Goal: Download file/media

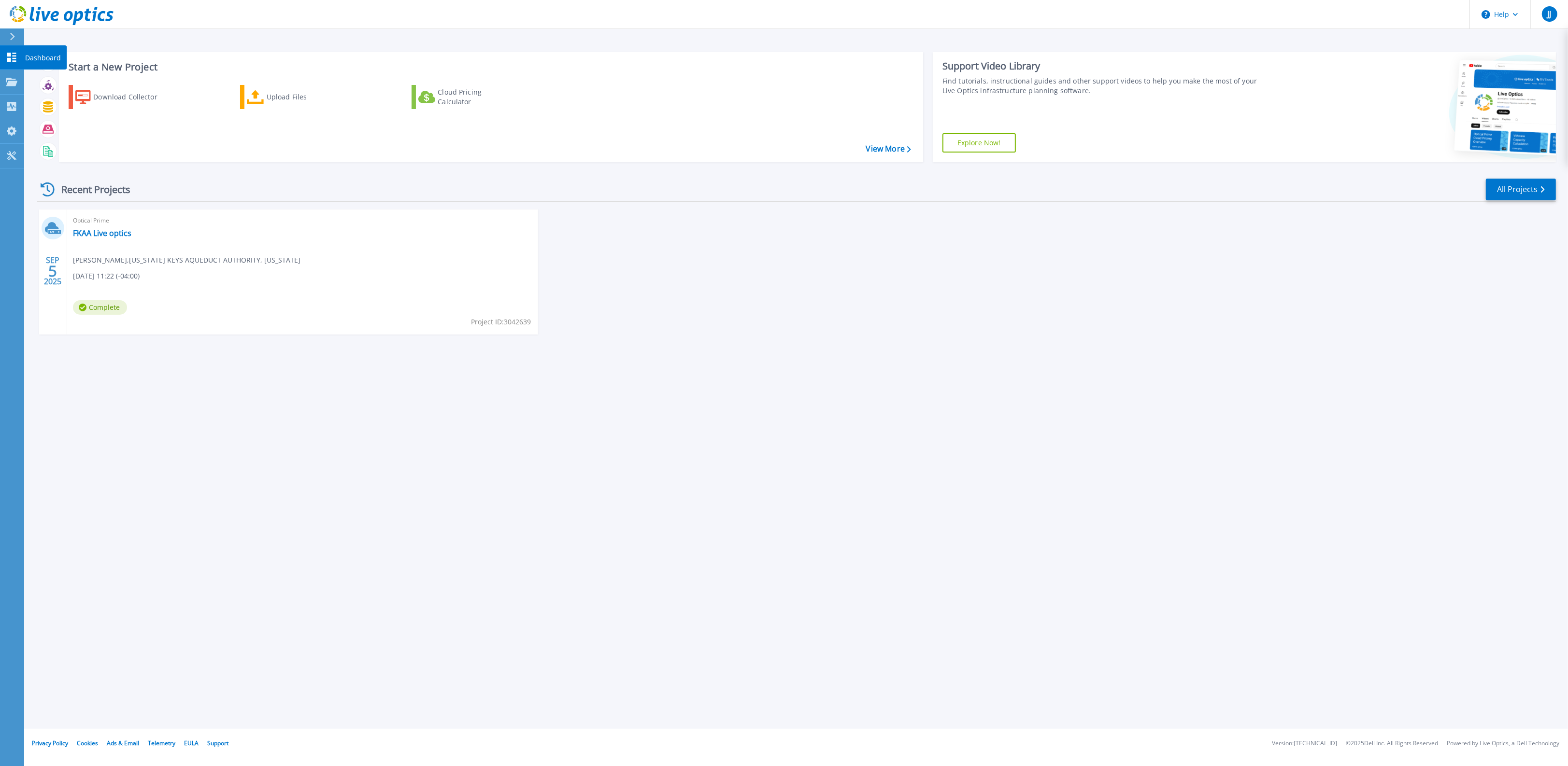
click at [8, 53] on icon at bounding box center [12, 57] width 12 height 9
click at [102, 231] on link "FKAA Live optics" at bounding box center [102, 233] width 58 height 10
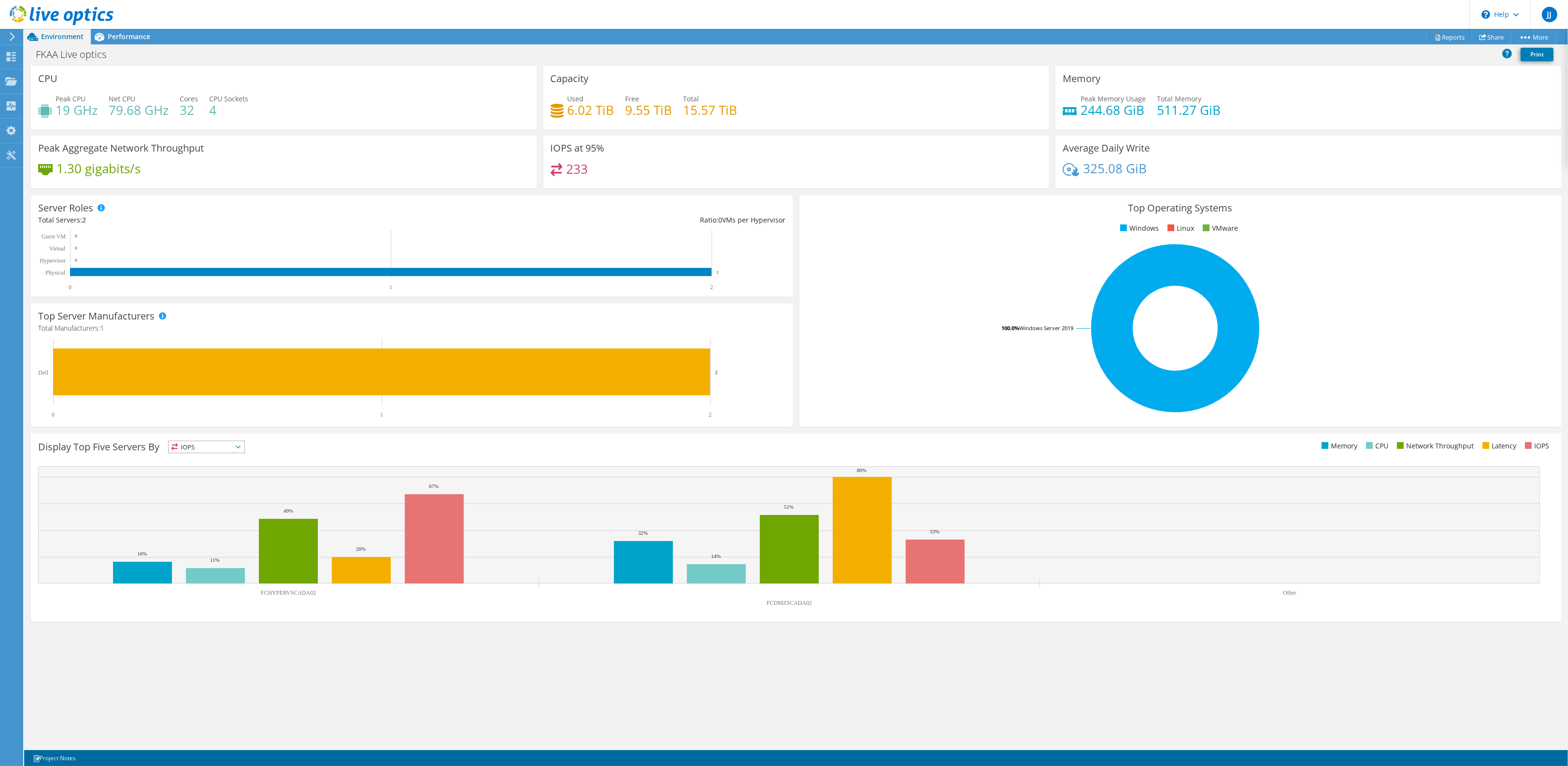
click at [579, 167] on h4 "233" at bounding box center [577, 169] width 22 height 10
click at [1450, 37] on link "Reports" at bounding box center [1449, 37] width 46 height 15
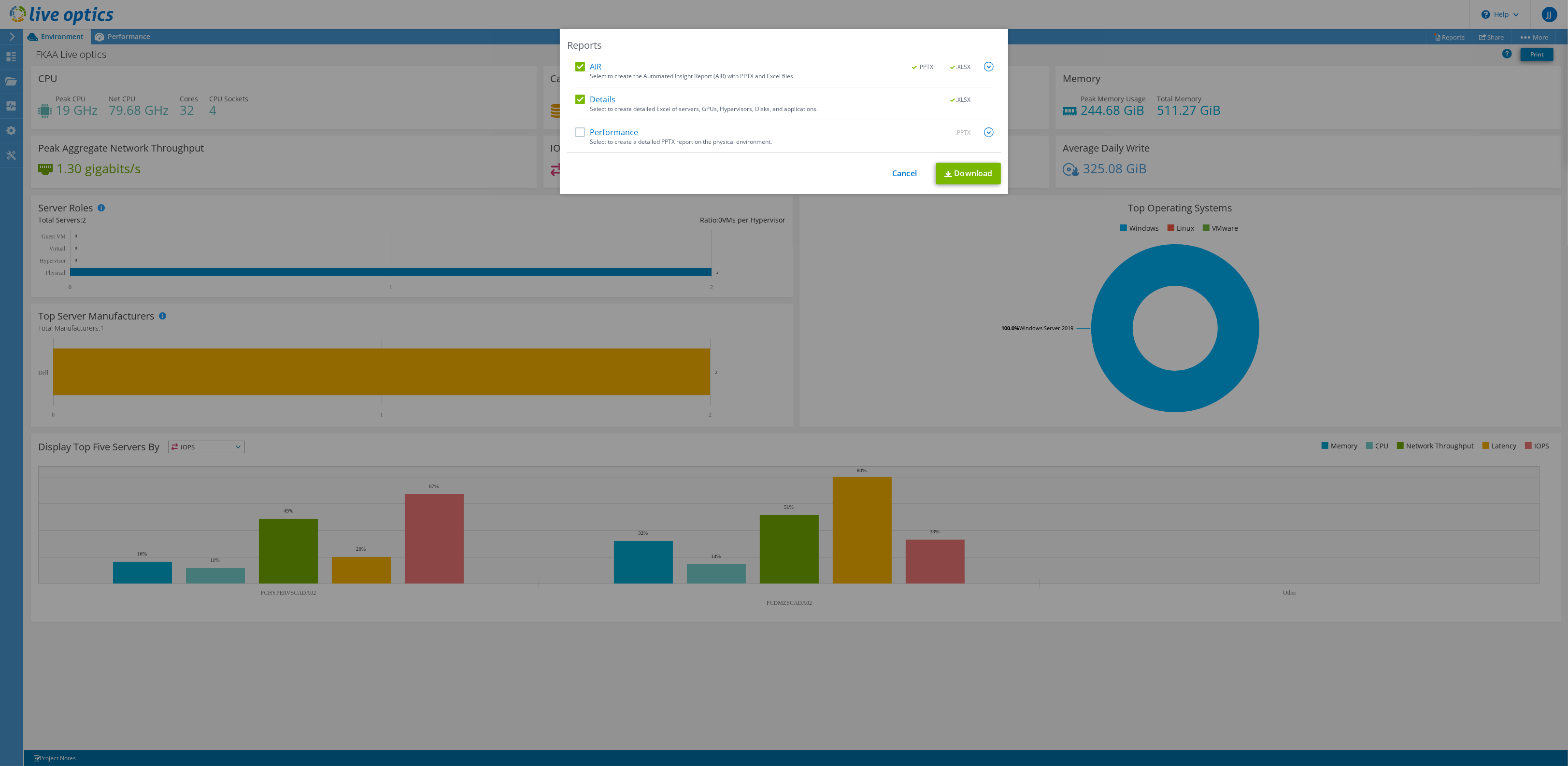
click at [580, 131] on label "Performance" at bounding box center [607, 133] width 63 height 10
click at [0, 0] on input "Performance" at bounding box center [0, 0] width 0 height 0
click at [968, 179] on link "Download" at bounding box center [968, 173] width 65 height 22
click at [897, 174] on link "Cancel" at bounding box center [905, 173] width 24 height 9
